Goal: Information Seeking & Learning: Check status

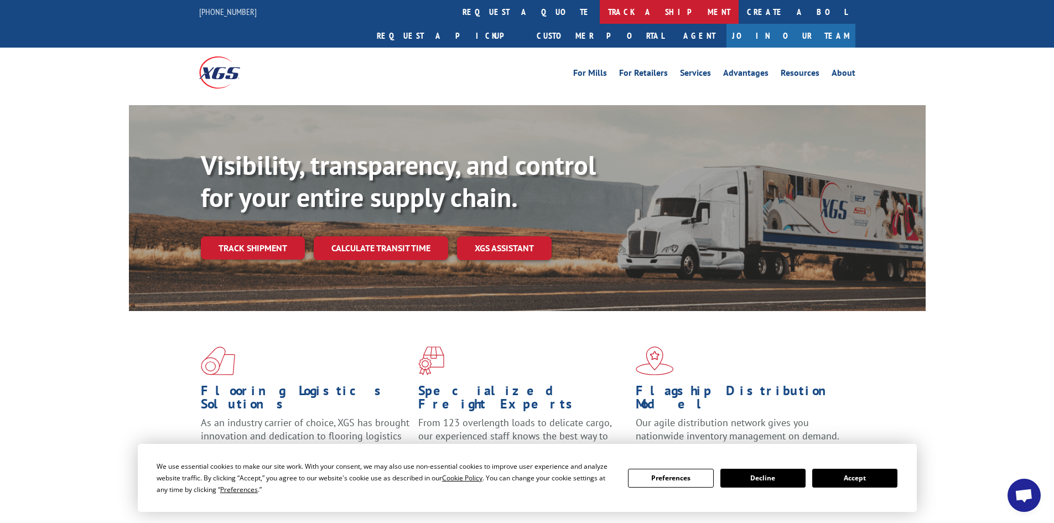
click at [600, 12] on link "track a shipment" at bounding box center [669, 12] width 139 height 24
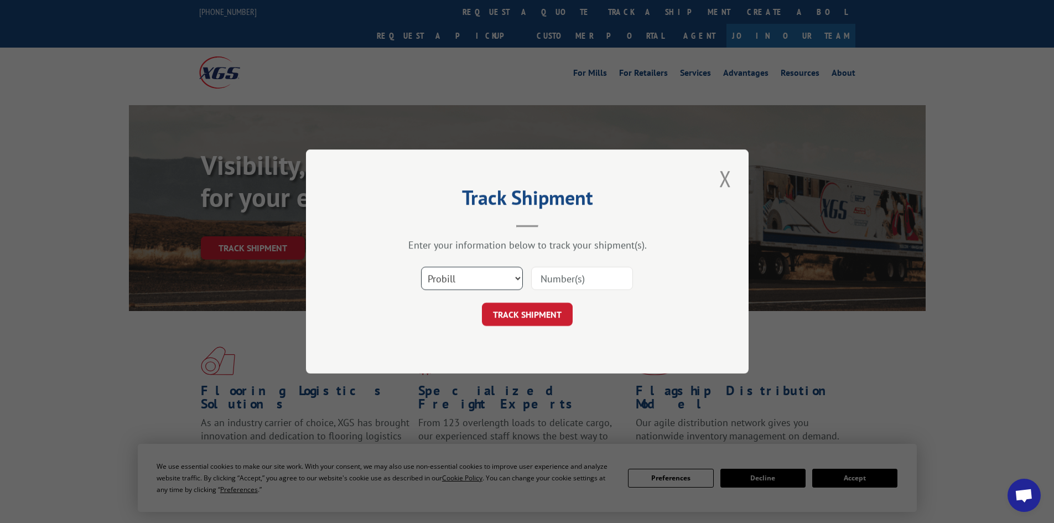
click at [507, 274] on select "Select category... Probill BOL PO" at bounding box center [472, 278] width 102 height 23
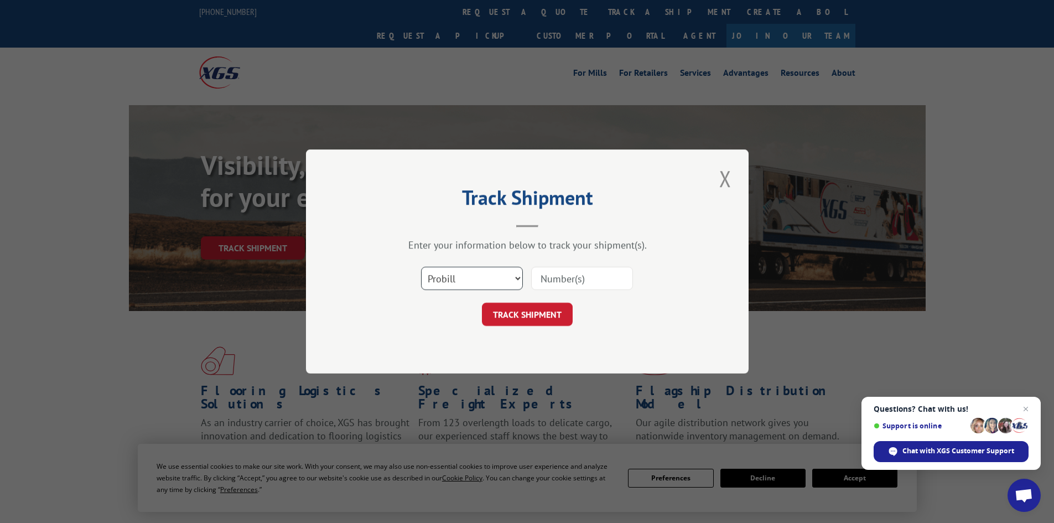
select select "bol"
click at [421, 267] on select "Select category... Probill BOL PO" at bounding box center [472, 278] width 102 height 23
click at [563, 276] on input at bounding box center [582, 278] width 102 height 23
type input "5942505"
click at [482, 303] on button "TRACK SHIPMENT" at bounding box center [527, 314] width 91 height 23
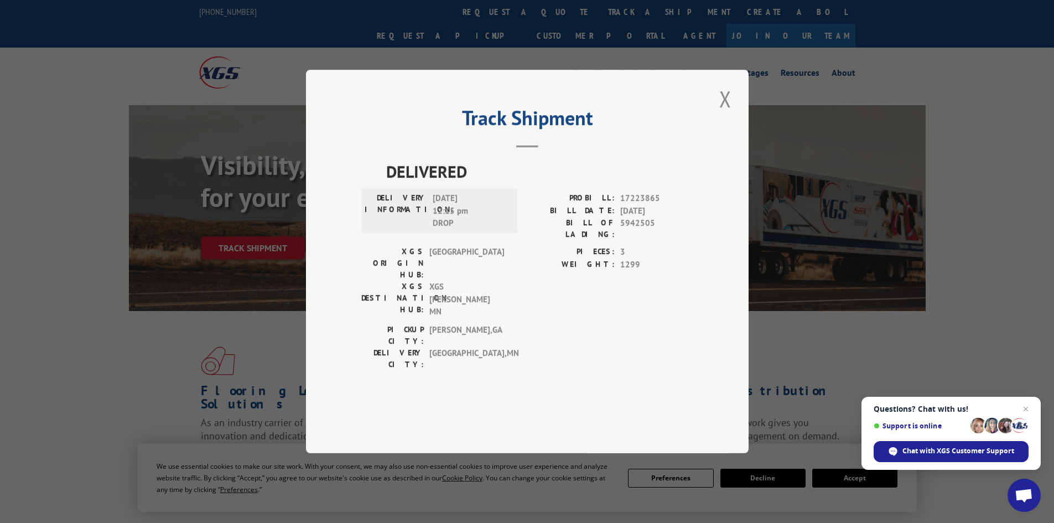
click at [726, 114] on button "Close modal" at bounding box center [725, 99] width 19 height 30
